Goal: Find specific page/section: Find specific page/section

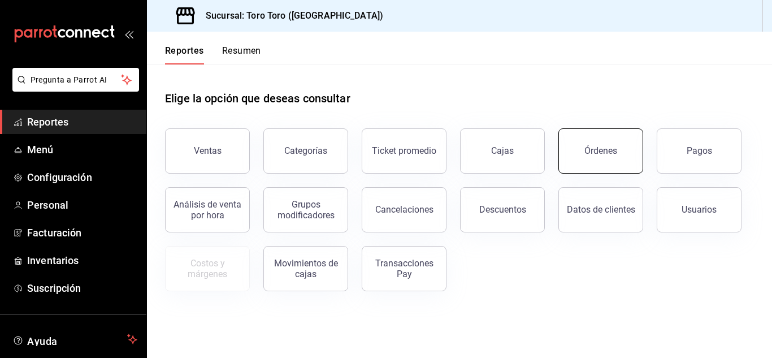
click at [604, 163] on button "Órdenes" at bounding box center [600, 150] width 85 height 45
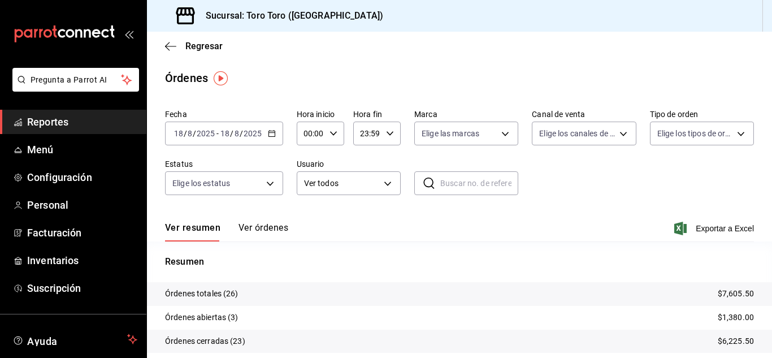
click at [71, 124] on span "Reportes" at bounding box center [82, 121] width 110 height 15
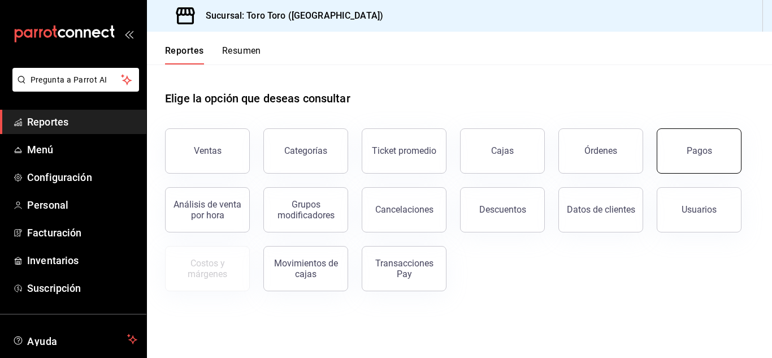
click at [693, 160] on button "Pagos" at bounding box center [699, 150] width 85 height 45
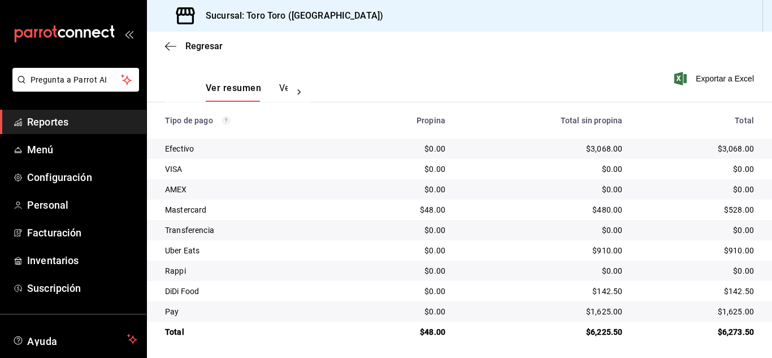
scroll to position [162, 0]
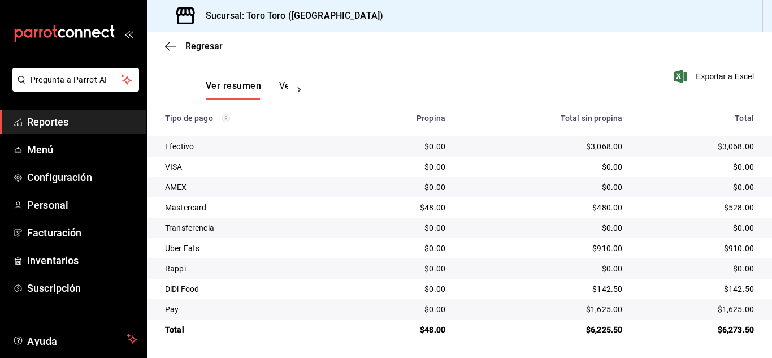
click at [70, 123] on span "Reportes" at bounding box center [82, 121] width 110 height 15
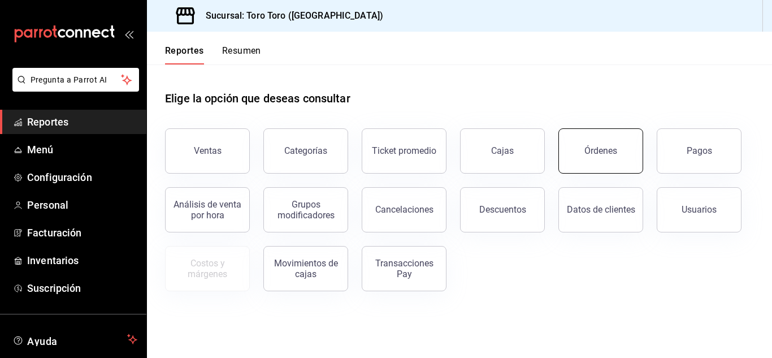
click at [597, 155] on div "Órdenes" at bounding box center [600, 150] width 33 height 11
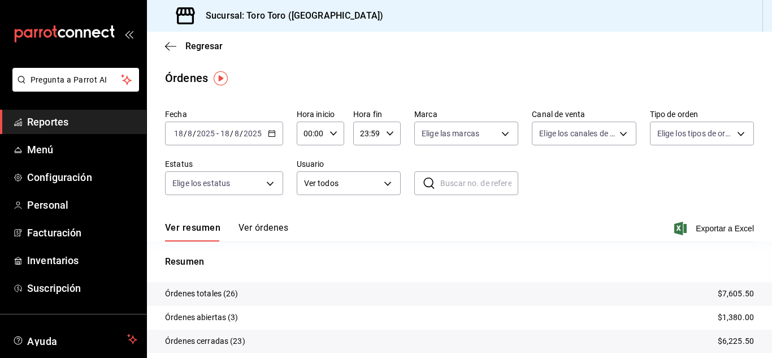
click at [45, 115] on span "Reportes" at bounding box center [82, 121] width 110 height 15
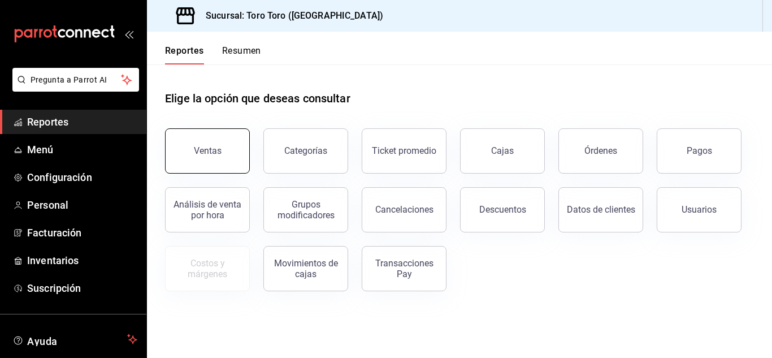
click at [184, 168] on button "Ventas" at bounding box center [207, 150] width 85 height 45
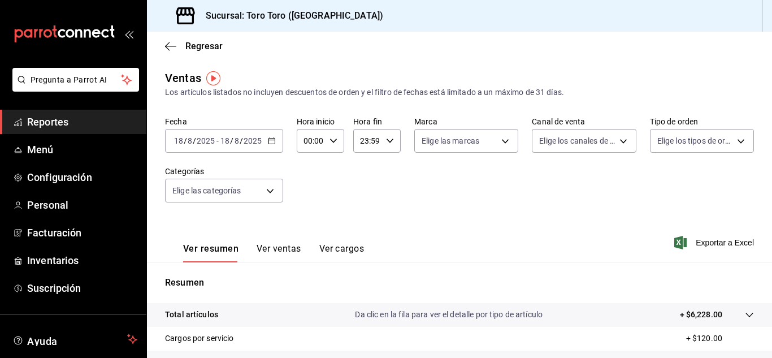
click at [353, 251] on button "Ver cargos" at bounding box center [341, 252] width 45 height 19
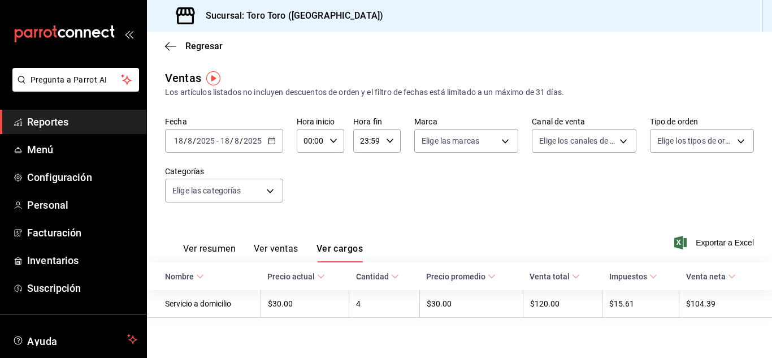
click at [72, 120] on span "Reportes" at bounding box center [82, 121] width 110 height 15
